Goal: Answer question/provide support: Share knowledge or assist other users

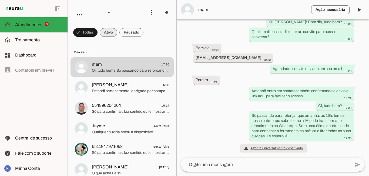
click at [104, 34] on span at bounding box center [109, 32] width 18 height 13
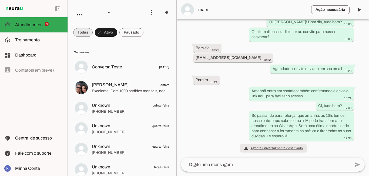
click at [86, 32] on span at bounding box center [82, 32] width 19 height 13
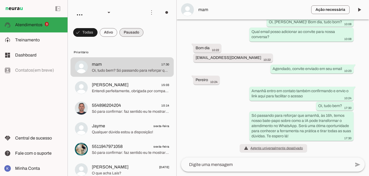
click at [128, 35] on span at bounding box center [131, 32] width 24 height 13
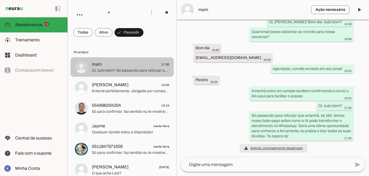
click at [109, 70] on span "Oi, tudo bem? Só passando para reforçar que amanhã, às 16h, temos nosso bate-pa…" at bounding box center [131, 70] width 78 height 5
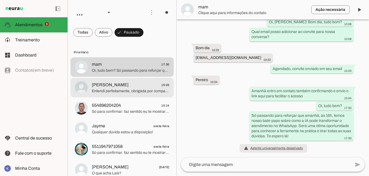
click at [107, 85] on span "[PERSON_NAME]" at bounding box center [110, 85] width 37 height 6
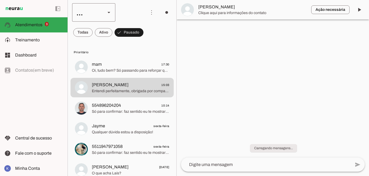
click at [79, 15] on div "..." at bounding box center [86, 12] width 29 height 18
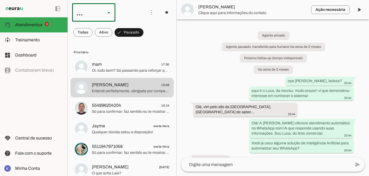
click at [84, 35] on span at bounding box center [82, 32] width 19 height 13
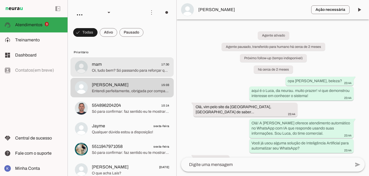
click at [102, 66] on span "mam" at bounding box center [97, 64] width 10 height 6
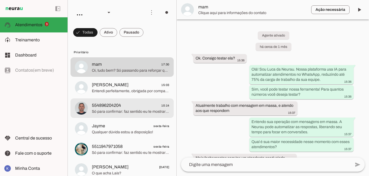
scroll to position [812, 0]
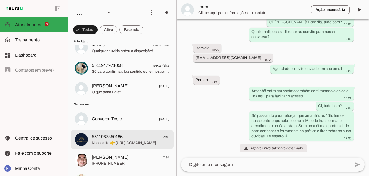
scroll to position [108, 0]
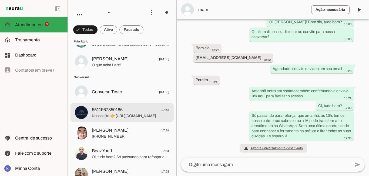
click at [109, 110] on span "5511967850186" at bounding box center [107, 109] width 31 height 6
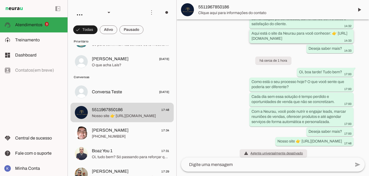
scroll to position [205, 0]
click at [240, 165] on textarea at bounding box center [266, 164] width 170 height 6
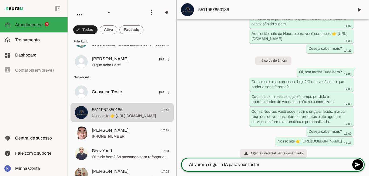
type textarea "Ativarei a seguir a IA para você testar"
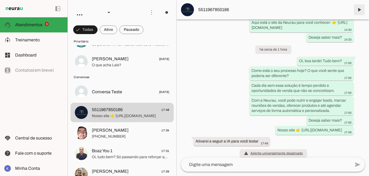
click at [359, 10] on span at bounding box center [359, 9] width 13 height 13
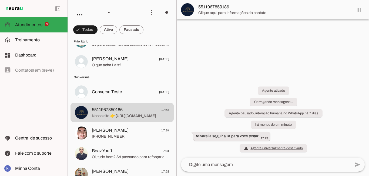
scroll to position [0, 0]
